Goal: Ask a question

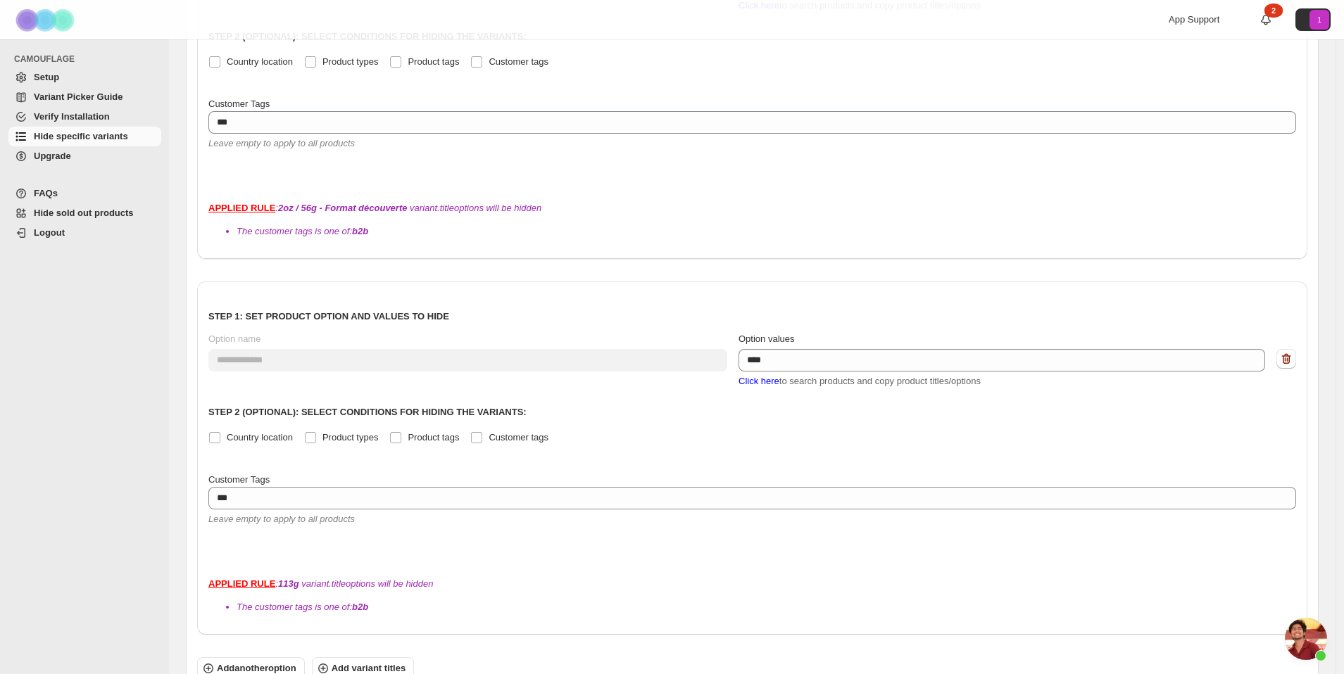
scroll to position [3775, 0]
click at [1300, 624] on span "Open chat" at bounding box center [1305, 639] width 42 height 42
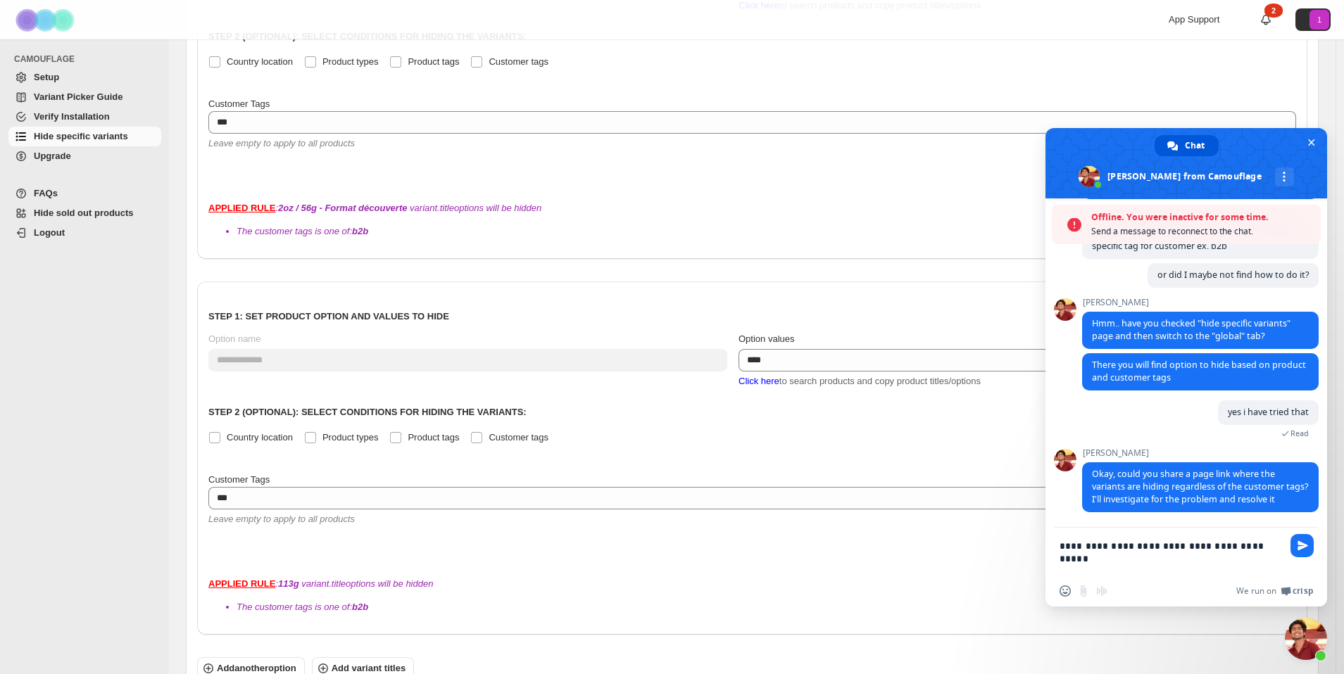
scroll to position [3858, 0]
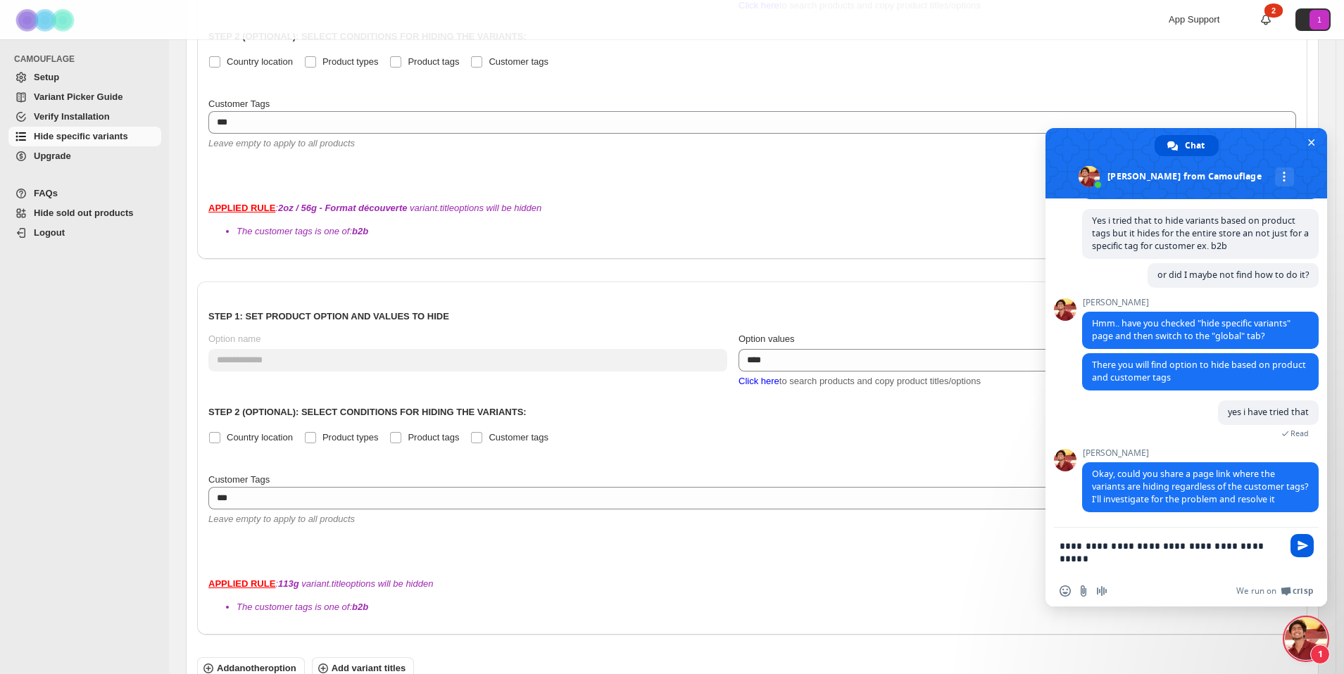
type textarea "**********"
click at [1301, 550] on span "Send" at bounding box center [1302, 546] width 11 height 11
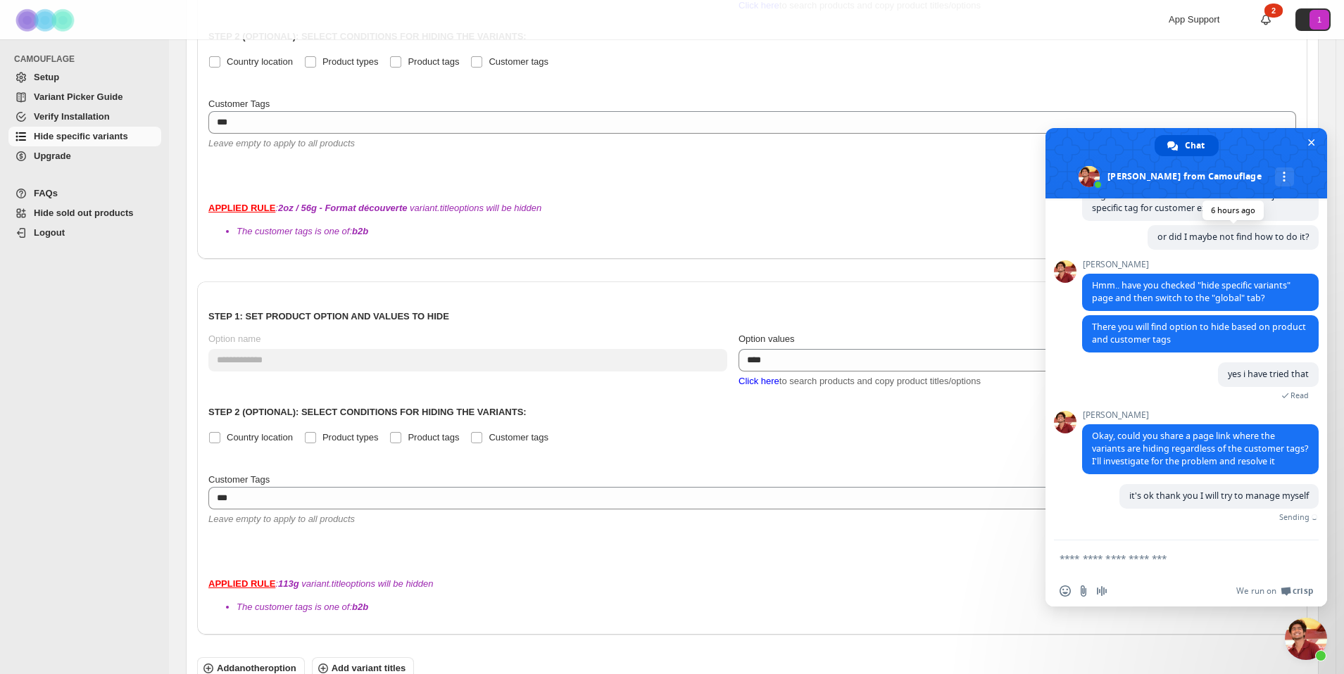
scroll to position [3880, 0]
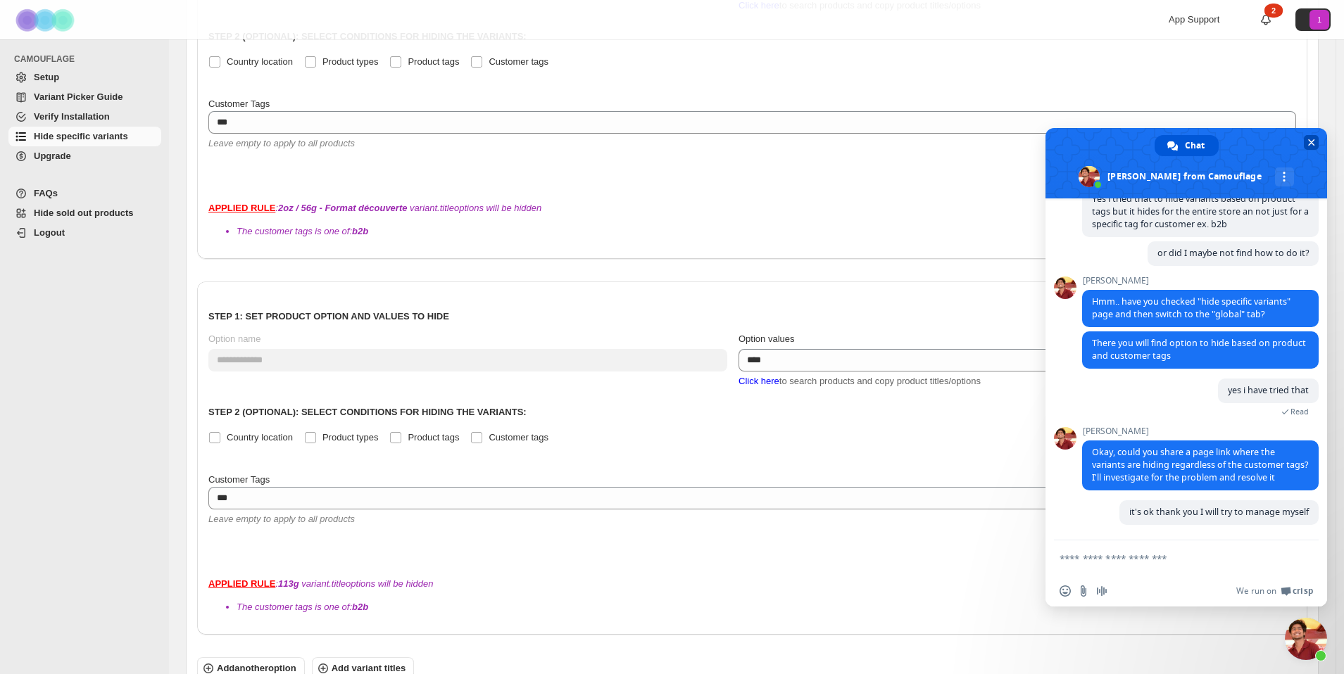
click at [1309, 144] on span "Close chat" at bounding box center [1311, 142] width 7 height 9
